Goal: Information Seeking & Learning: Learn about a topic

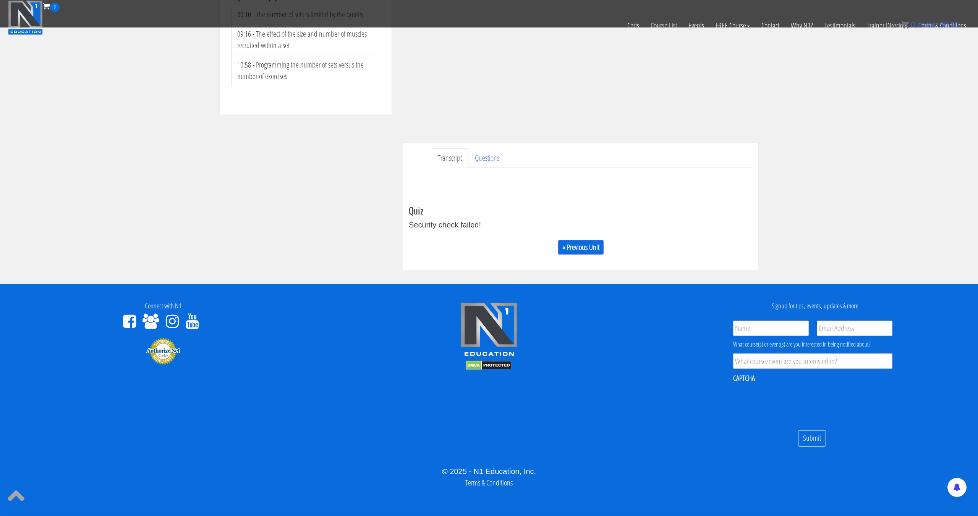
scroll to position [133, 0]
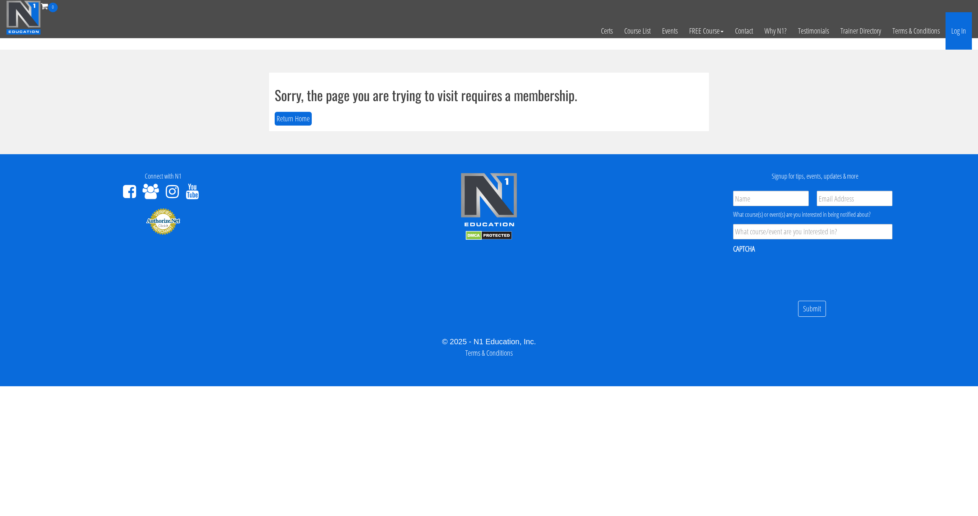
click at [949, 37] on link "Log In" at bounding box center [958, 30] width 26 height 37
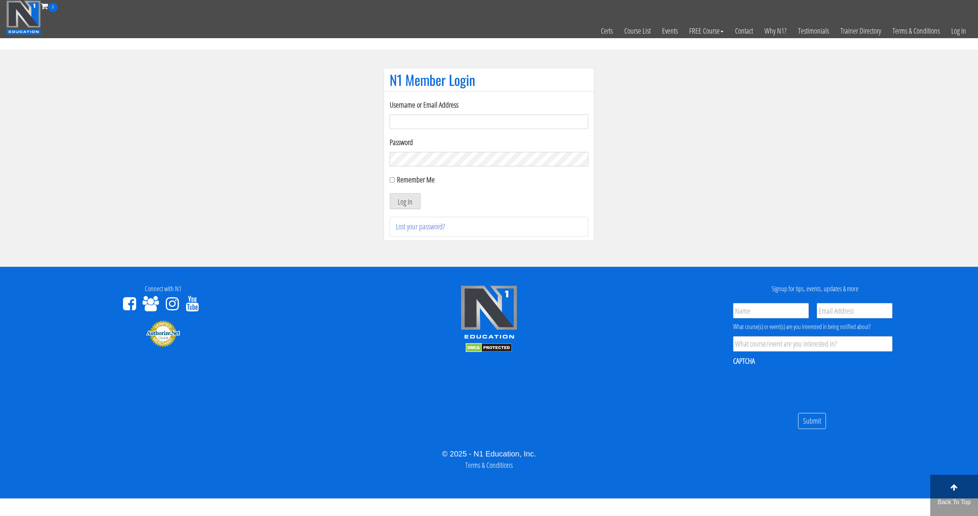
type input "pinedaa24@gmail.com"
click at [390, 193] on button "Log In" at bounding box center [405, 201] width 31 height 16
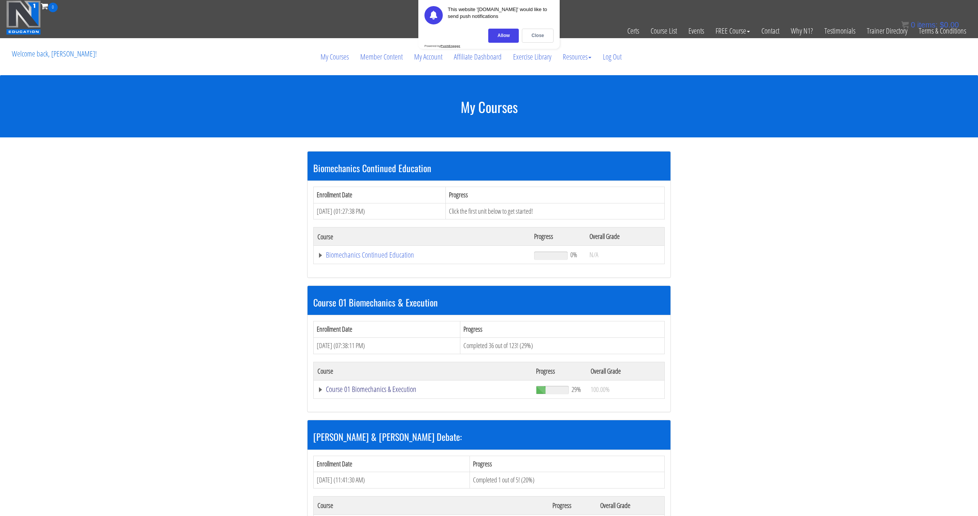
click at [374, 389] on link "Course 01 Biomechanics & Execution" at bounding box center [422, 390] width 211 height 8
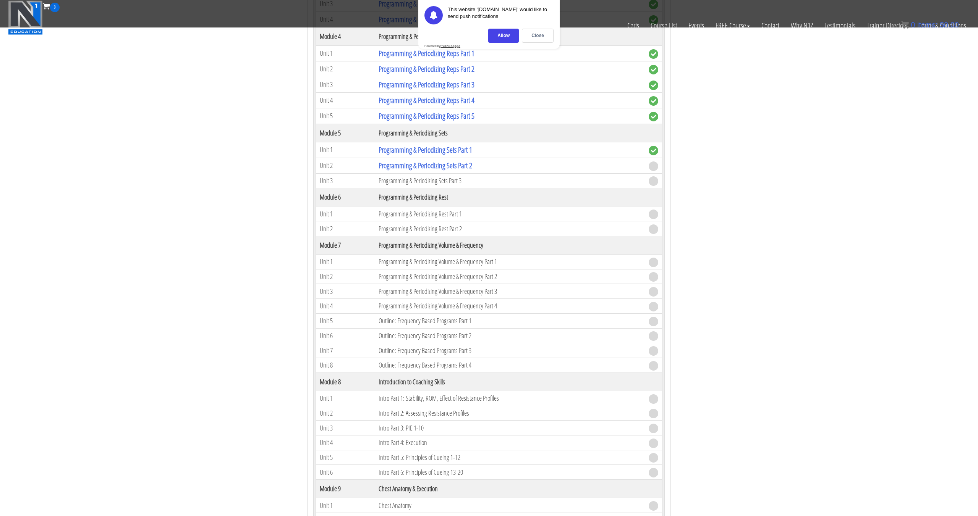
scroll to position [860, 0]
click at [456, 169] on link "Programming & Periodizing Sets Part 2" at bounding box center [426, 166] width 94 height 10
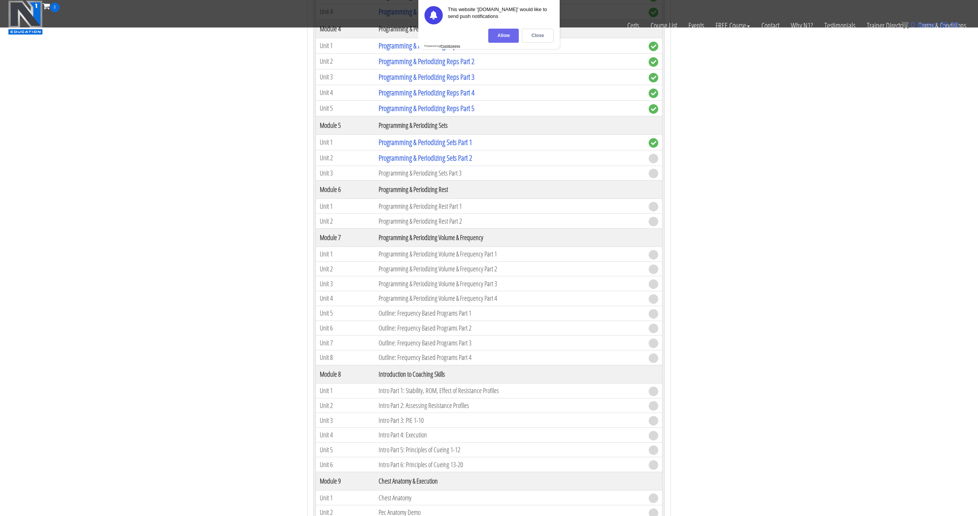
click at [506, 36] on div "Allow" at bounding box center [503, 36] width 31 height 14
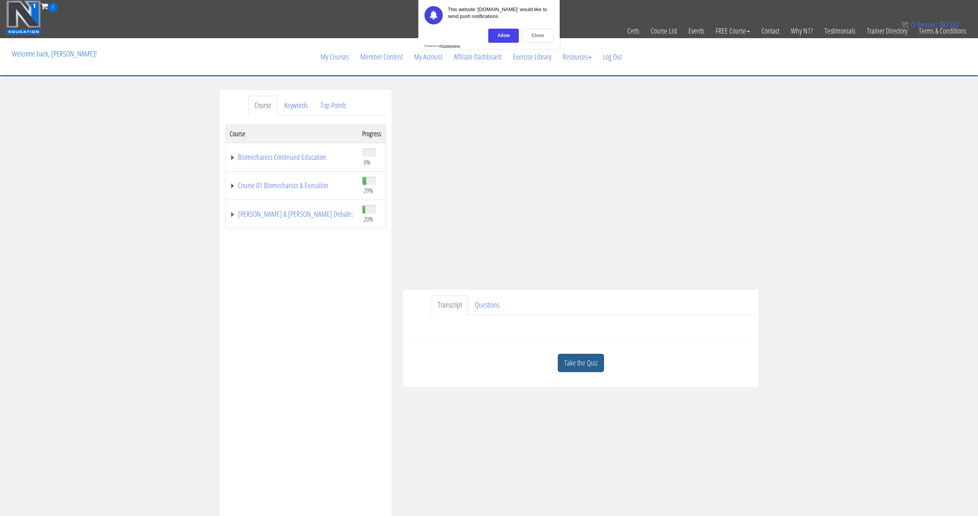
click at [559, 360] on link "Take the Quiz" at bounding box center [581, 363] width 46 height 19
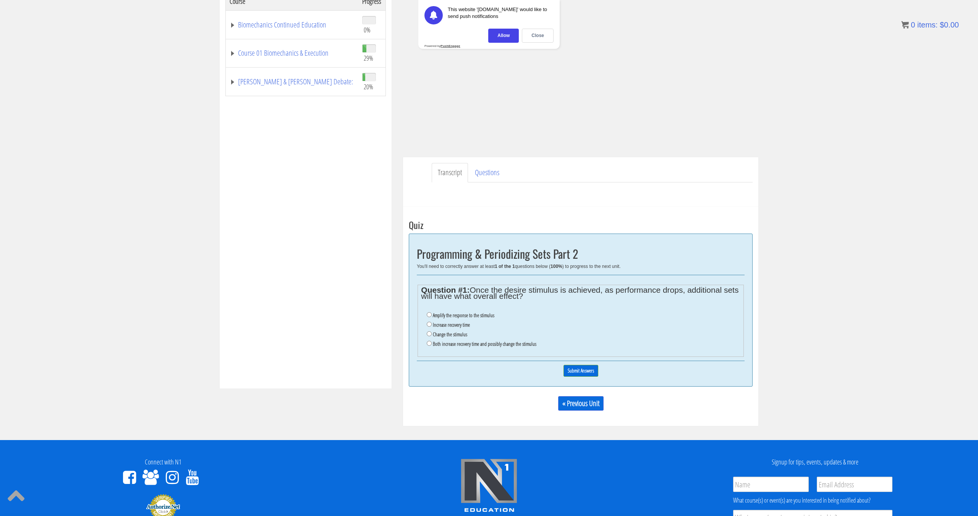
scroll to position [134, 0]
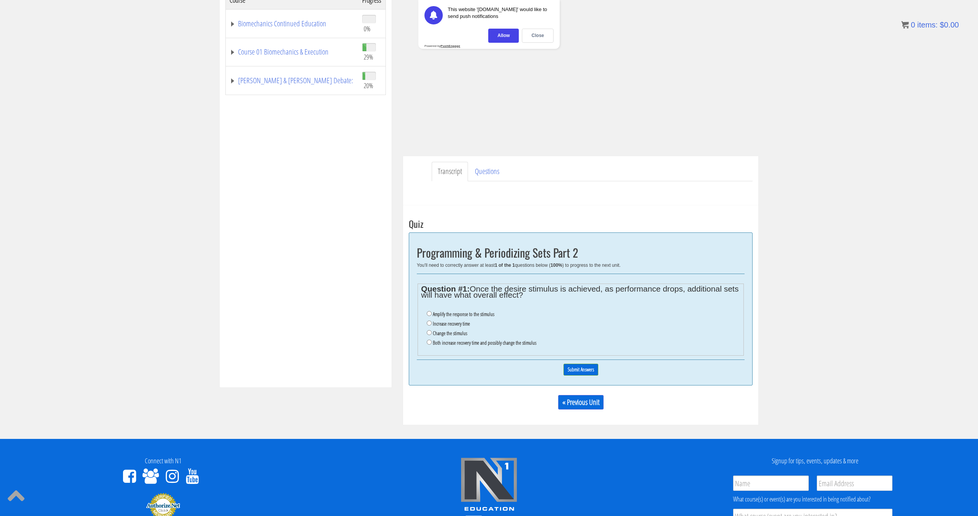
click at [465, 324] on label "Increase recovery time" at bounding box center [451, 324] width 37 height 6
click at [432, 324] on input "Increase recovery time" at bounding box center [429, 323] width 5 height 5
radio input "true"
click at [587, 376] on input "Submit Answers" at bounding box center [580, 370] width 35 height 12
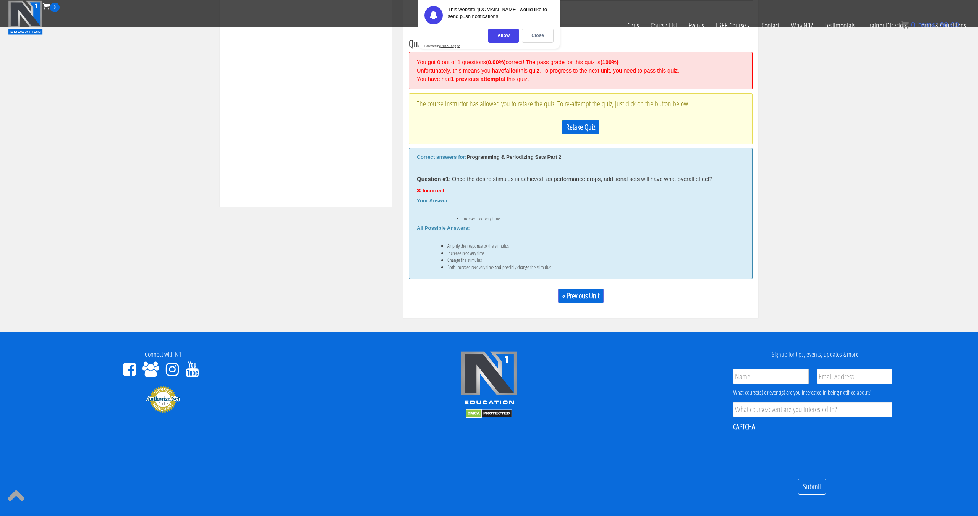
scroll to position [325, 0]
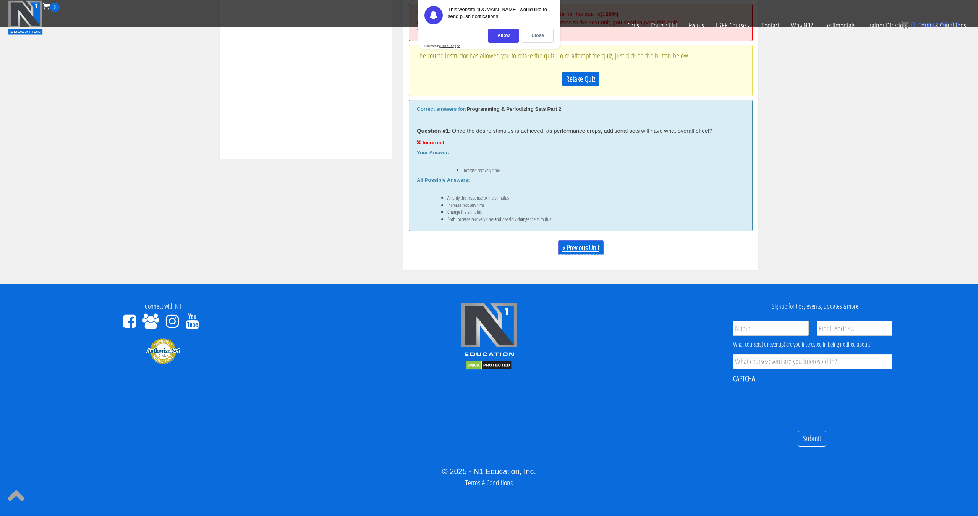
click at [579, 240] on div "« Previous Unit" at bounding box center [581, 248] width 344 height 26
click at [576, 86] on link "Retake Quiz" at bounding box center [580, 79] width 37 height 15
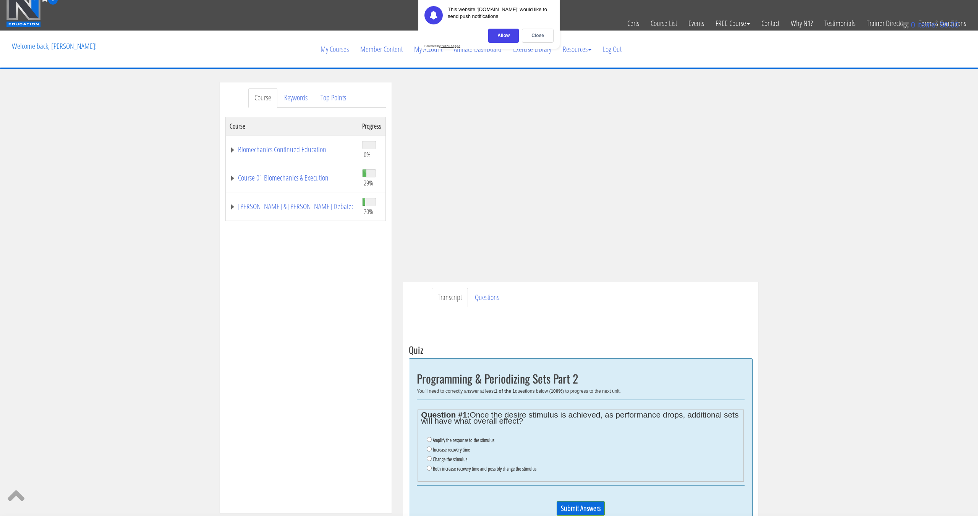
scroll to position [9, 0]
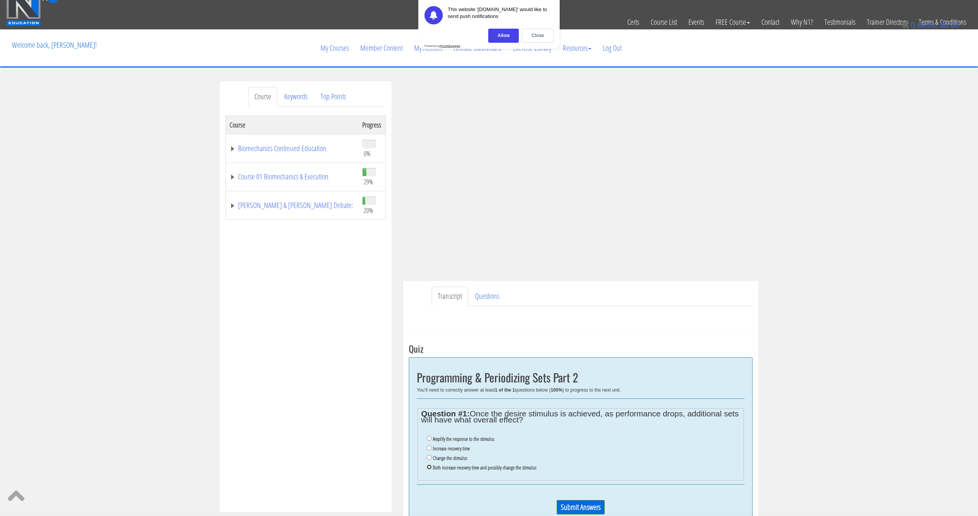
click at [427, 467] on input "Both increase recovery time and possibly change the stimulus" at bounding box center [429, 467] width 5 height 5
radio input "true"
drag, startPoint x: 592, startPoint y: 511, endPoint x: 589, endPoint y: 495, distance: 16.4
click at [592, 511] on input "Submit Answers" at bounding box center [581, 507] width 48 height 15
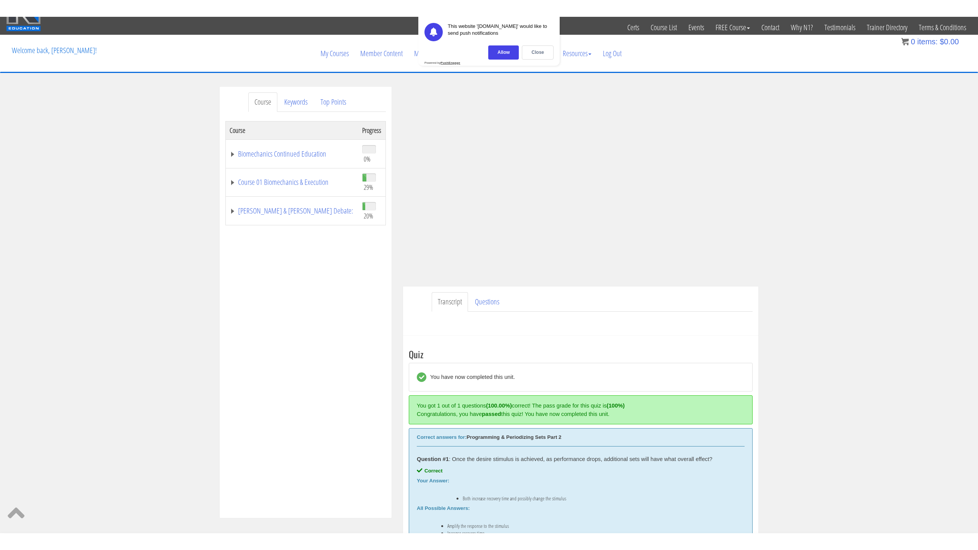
scroll to position [23, 0]
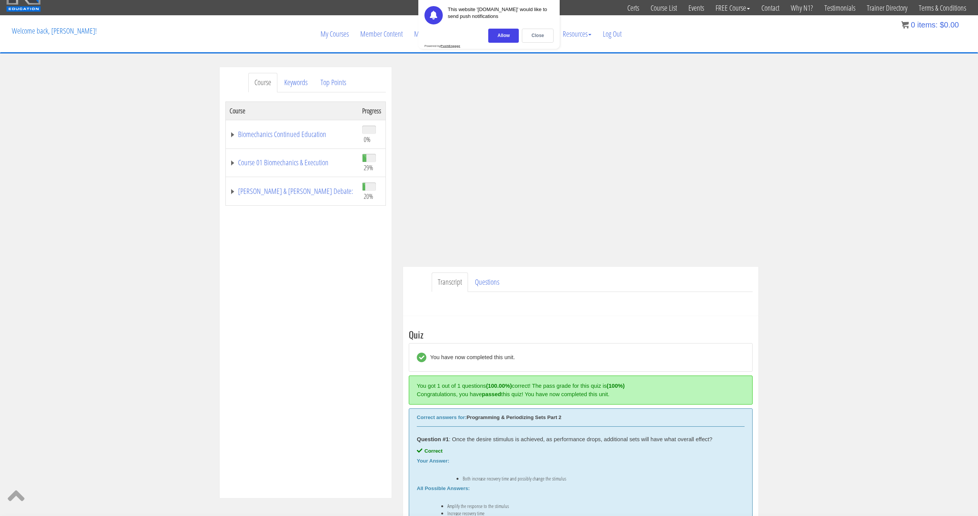
click at [459, 287] on link "Transcript" at bounding box center [450, 282] width 36 height 19
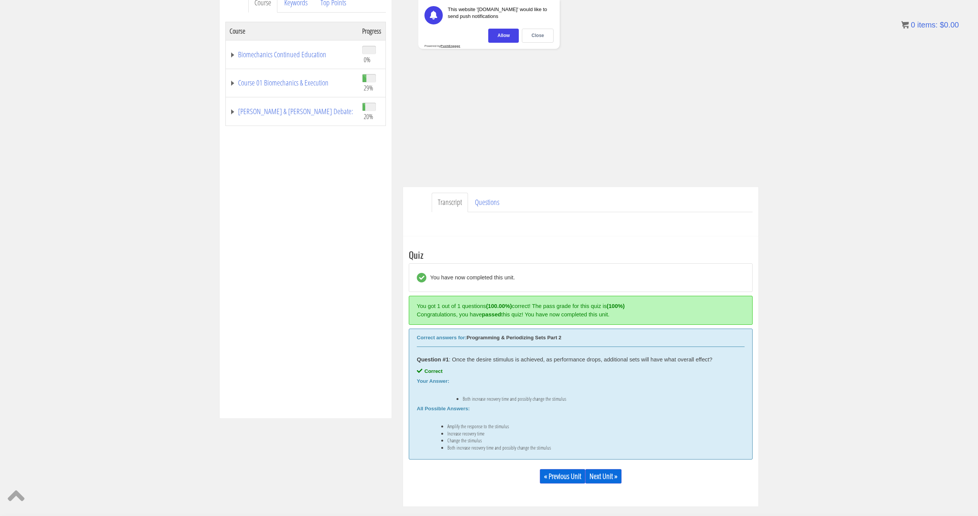
scroll to position [108, 0]
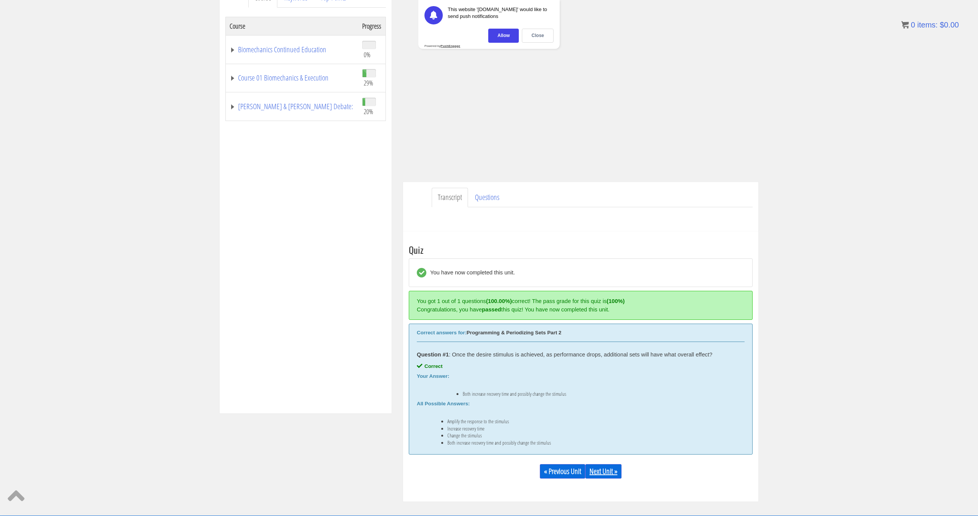
click at [604, 468] on link "Next Unit »" at bounding box center [603, 472] width 36 height 15
click at [541, 36] on div "Close" at bounding box center [538, 36] width 32 height 14
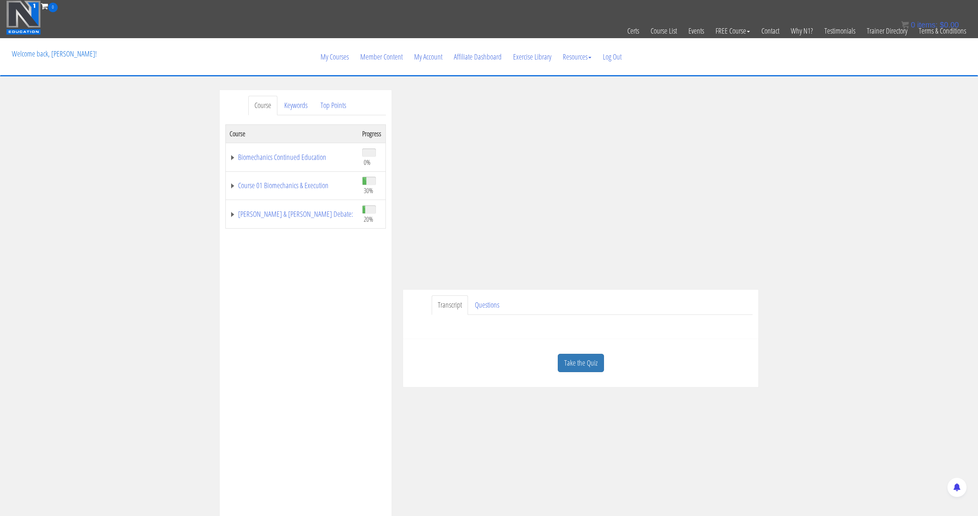
scroll to position [2, 0]
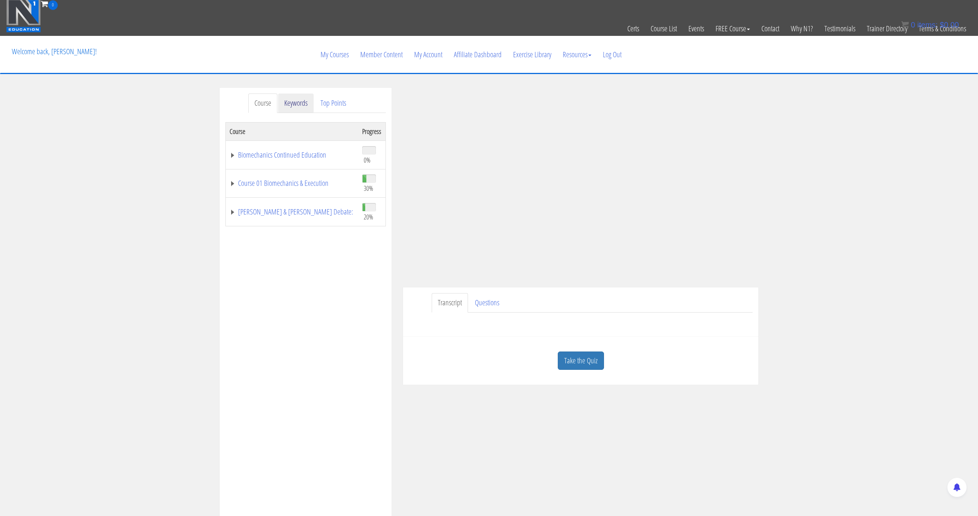
click at [298, 100] on link "Keywords" at bounding box center [296, 103] width 36 height 19
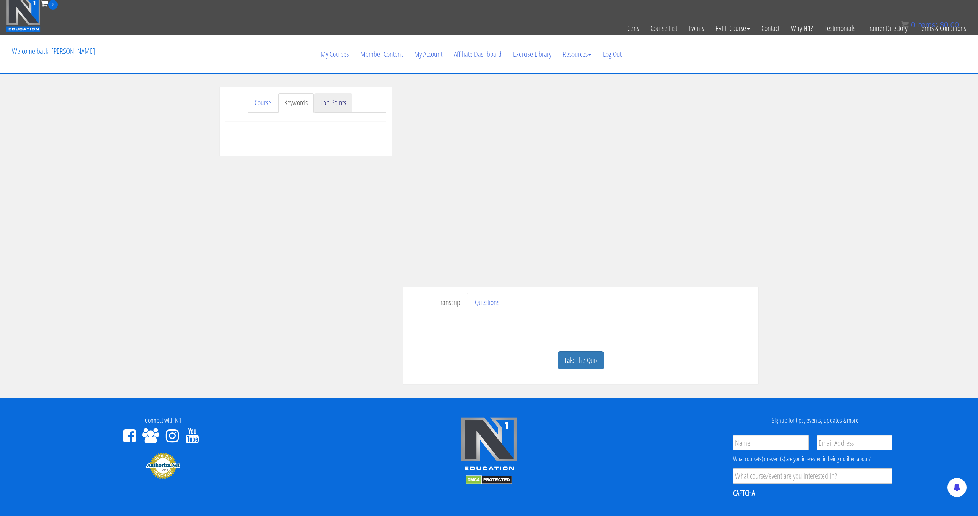
click at [327, 102] on link "Top Points" at bounding box center [333, 102] width 38 height 19
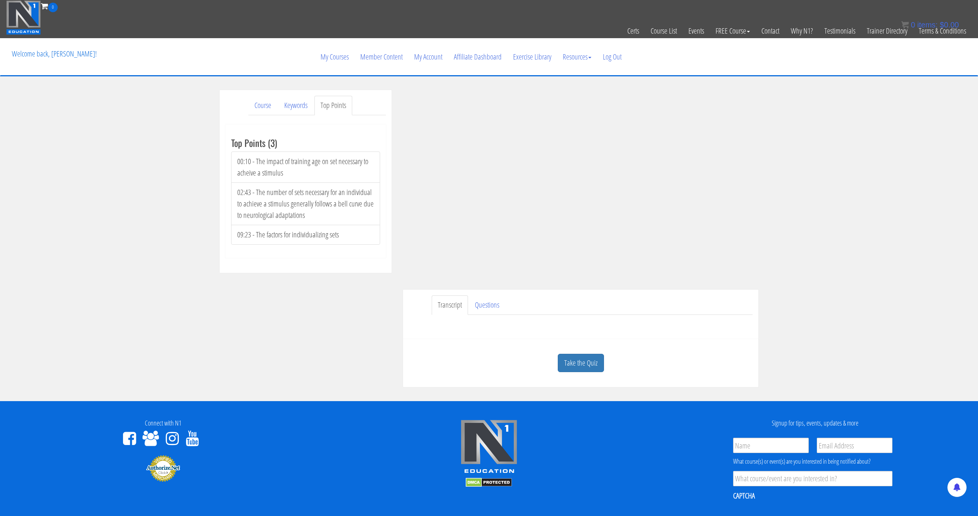
scroll to position [0, 0]
click at [578, 343] on div "Take the Quiz Quiz Programming & Periodizing Sets Part 3 You'll need to correct…" at bounding box center [580, 363] width 355 height 49
click at [578, 348] on div "Take the Quiz" at bounding box center [581, 363] width 344 height 37
click at [580, 355] on link "Take the Quiz" at bounding box center [581, 363] width 46 height 19
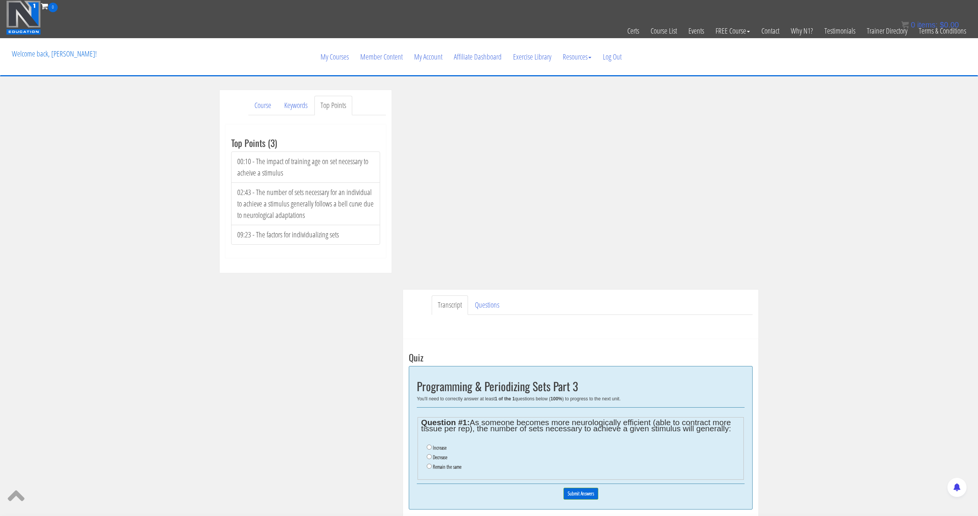
click at [442, 459] on label "Decrease" at bounding box center [440, 458] width 15 height 6
click at [432, 459] on input "Decrease" at bounding box center [429, 457] width 5 height 5
radio input "true"
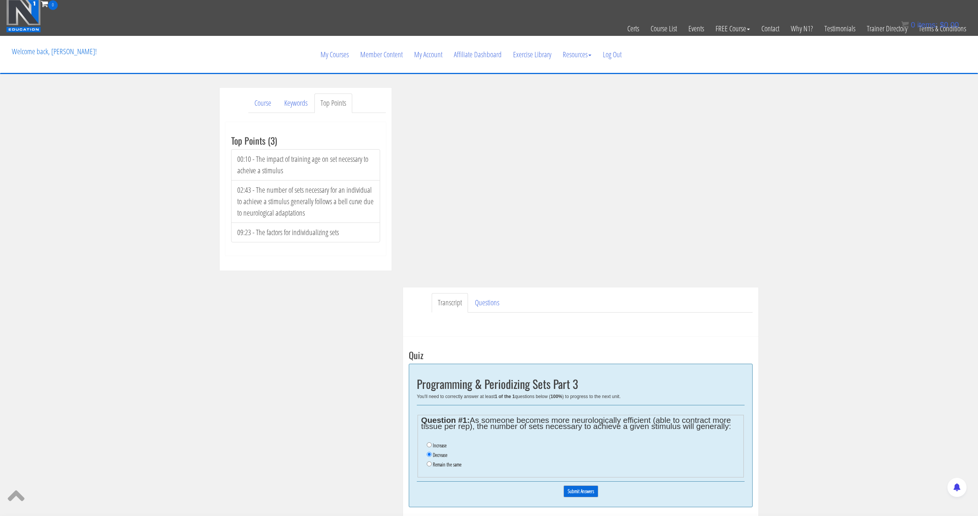
click at [577, 494] on input "Submit Answers" at bounding box center [580, 492] width 35 height 12
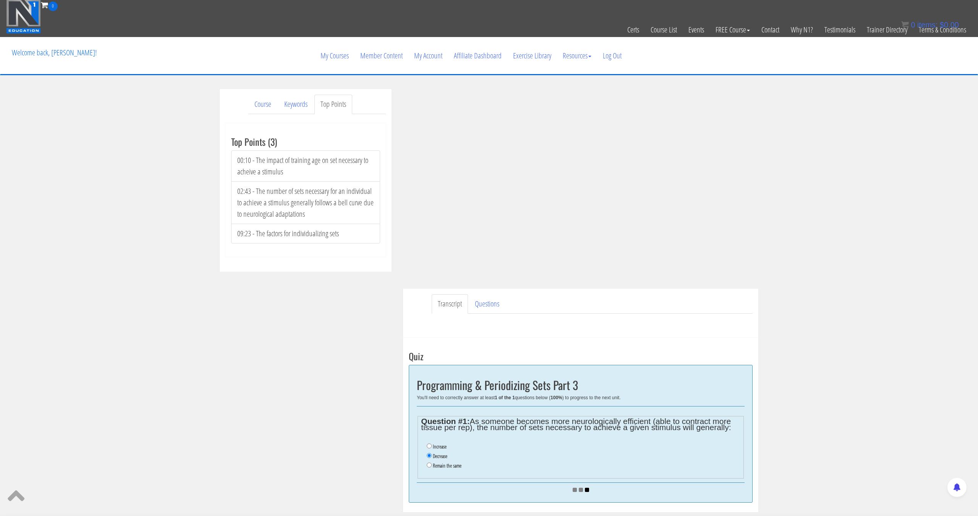
scroll to position [2, 0]
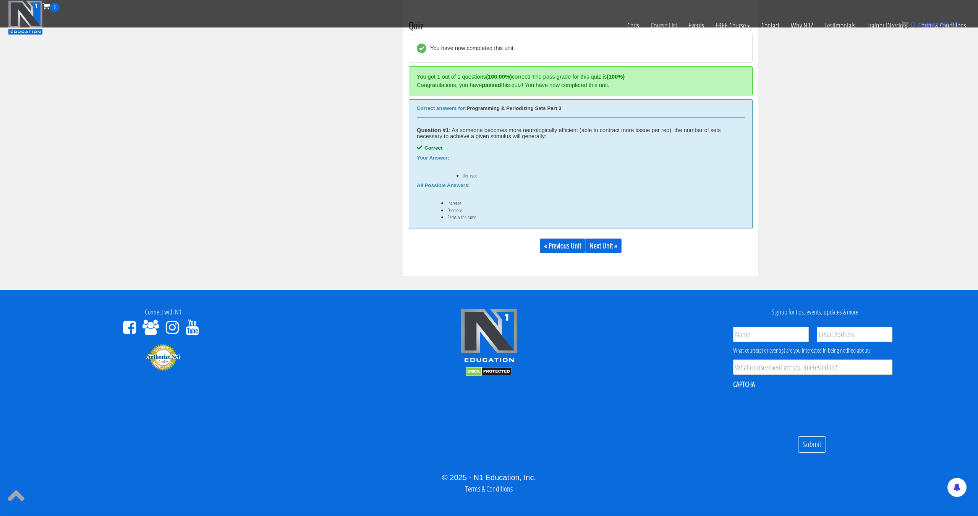
scroll to position [293, 0]
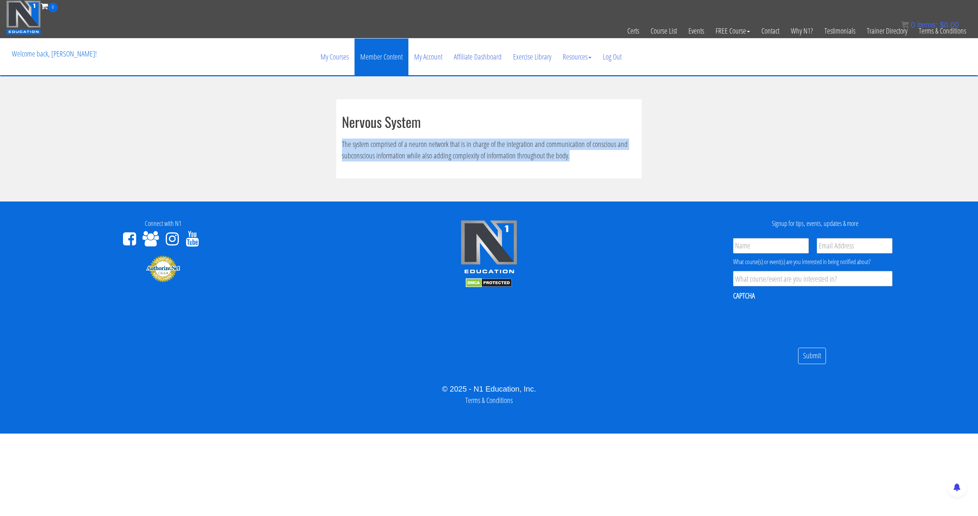
click at [395, 55] on link "Member Content" at bounding box center [382, 57] width 54 height 37
click at [513, 50] on link "Exercise Library" at bounding box center [532, 57] width 50 height 37
